Goal: Navigation & Orientation: Find specific page/section

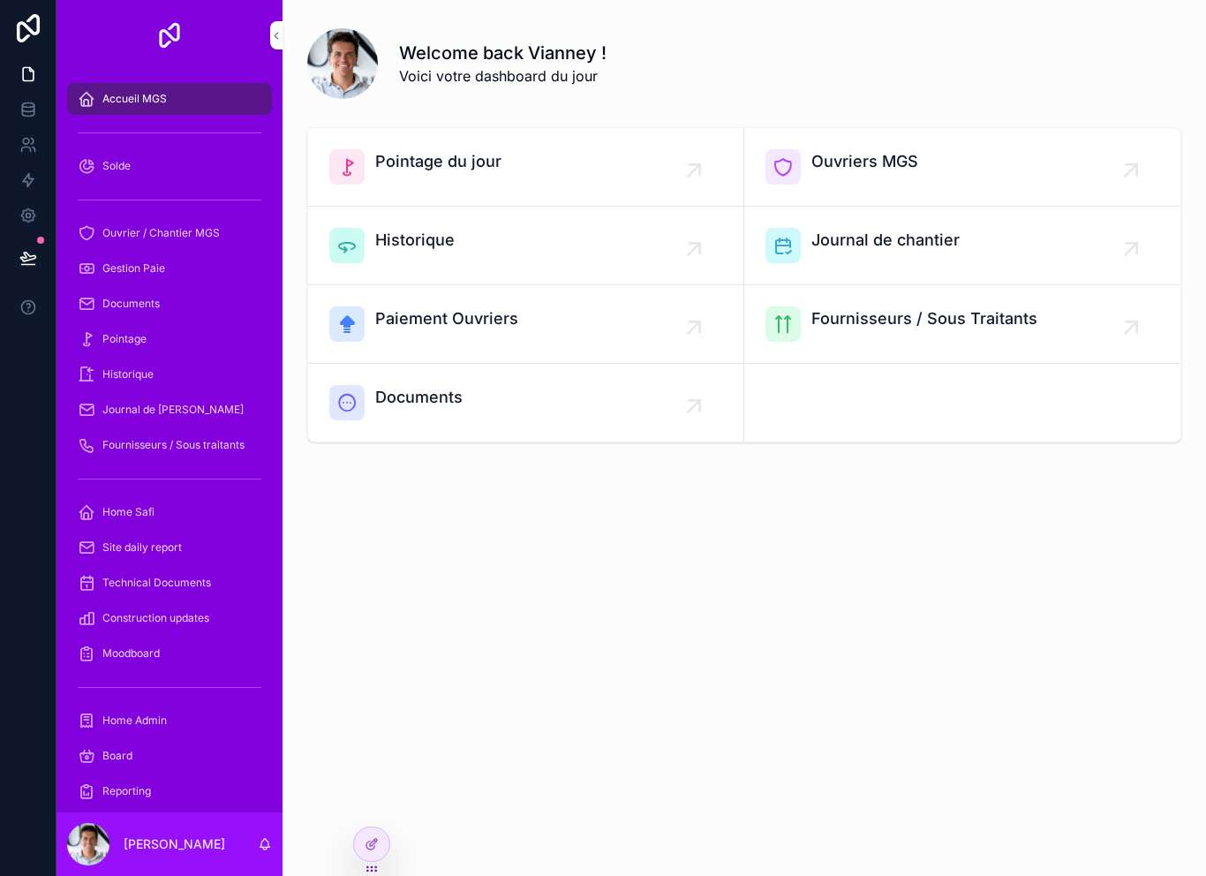
click at [365, 873] on icon at bounding box center [372, 868] width 14 height 14
click at [358, 867] on div at bounding box center [371, 850] width 37 height 49
click at [345, 861] on div "Welcome back Vianney ! Voici votre dashboard du jour Pointage du jour Ouvriers …" at bounding box center [743, 438] width 923 height 876
click at [361, 863] on div at bounding box center [371, 850] width 37 height 49
click at [358, 848] on div at bounding box center [371, 844] width 35 height 34
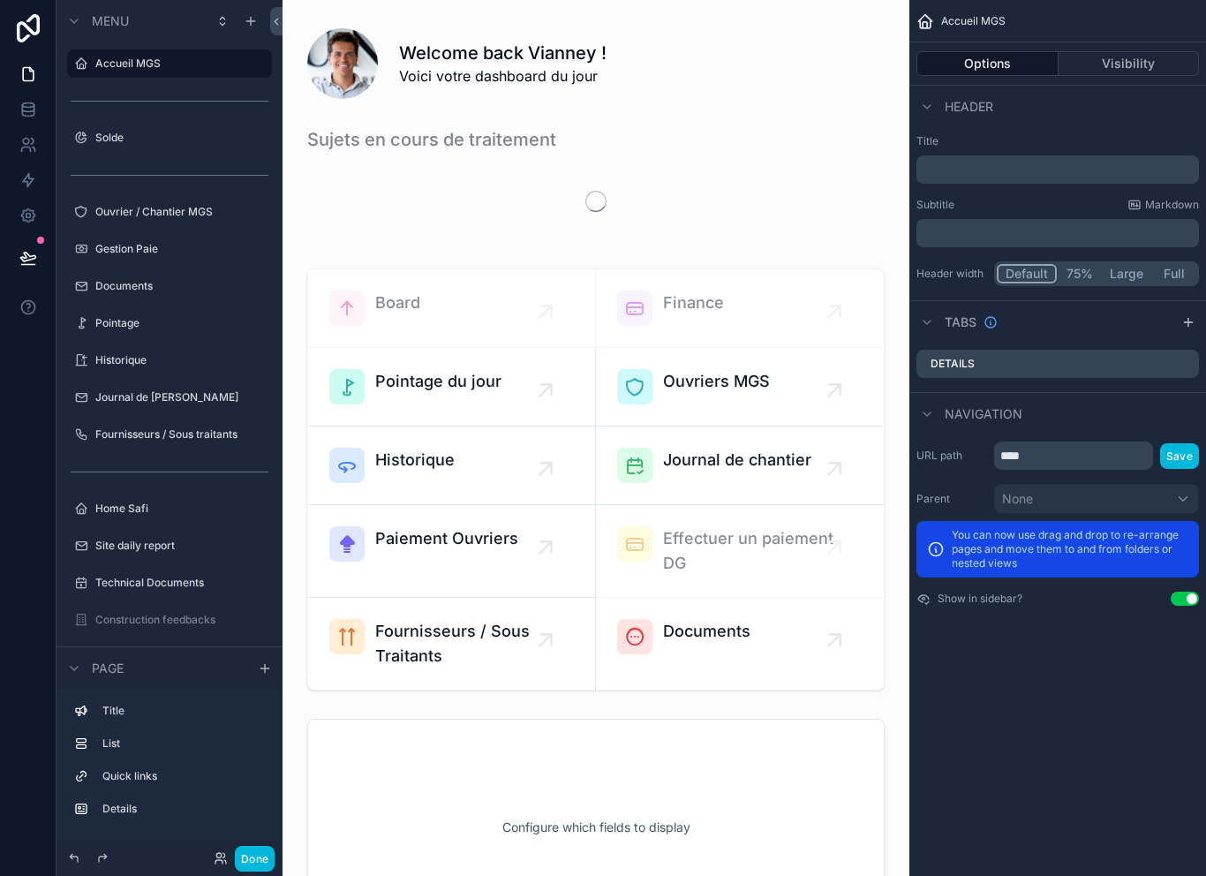
click at [252, 860] on button "Done" at bounding box center [255, 859] width 40 height 26
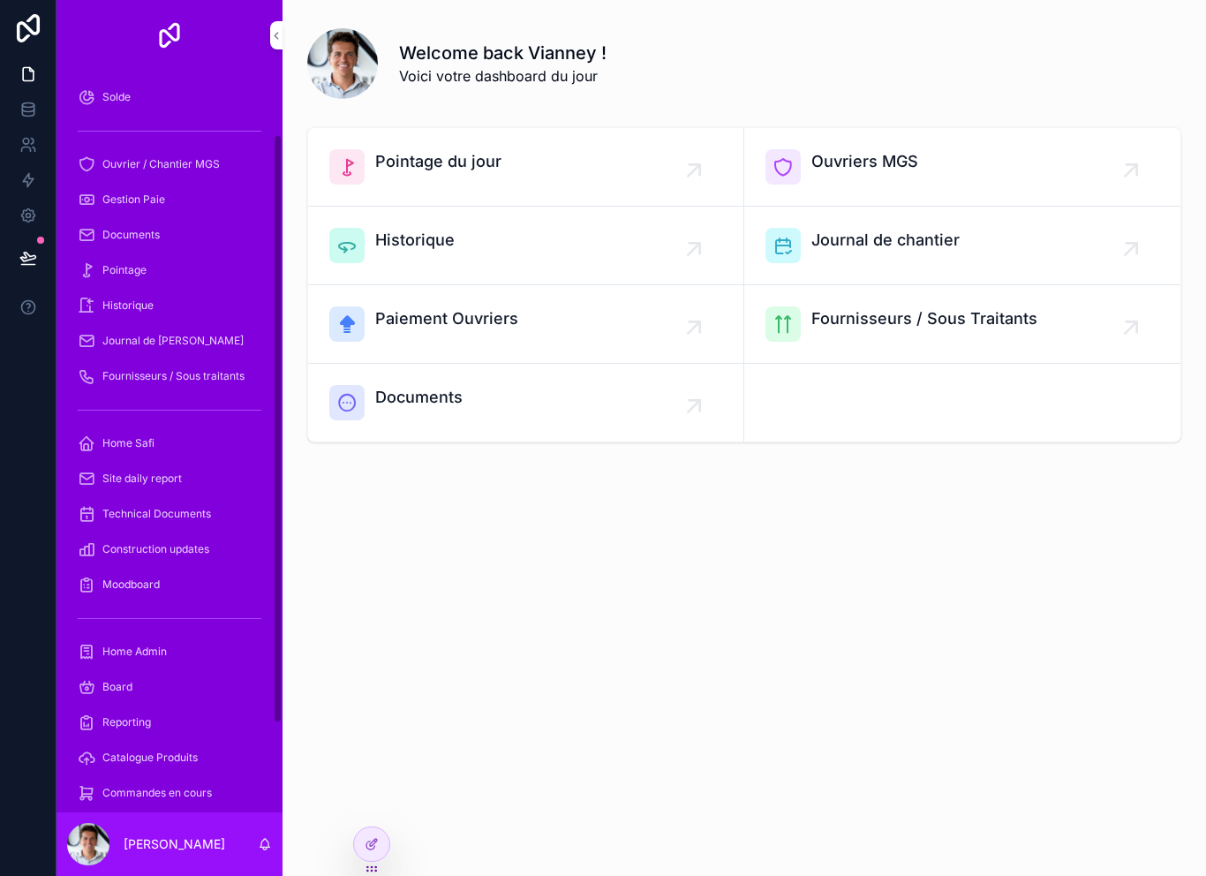
scroll to position [86, 0]
